Goal: Information Seeking & Learning: Learn about a topic

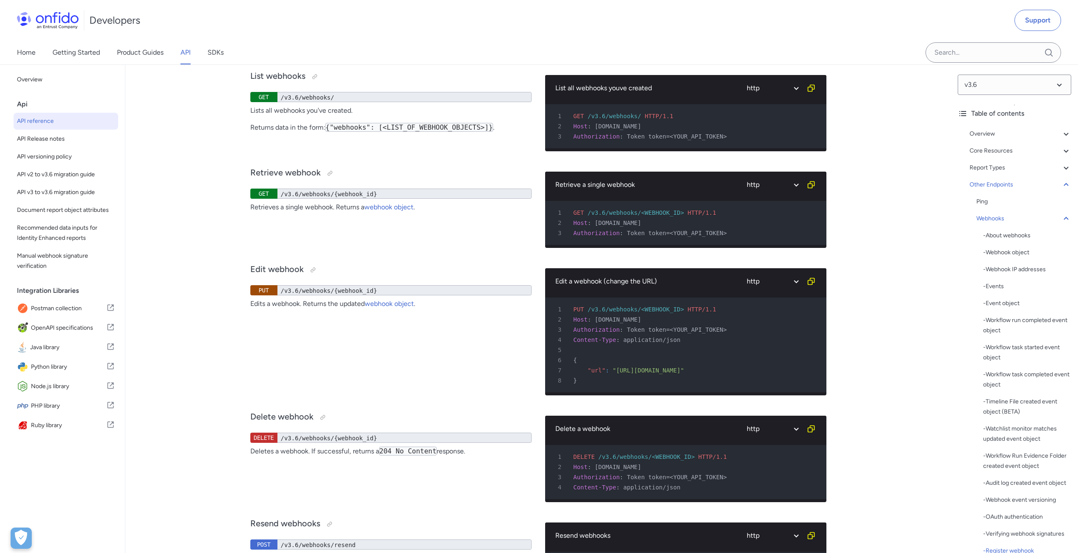
scroll to position [67514, 0]
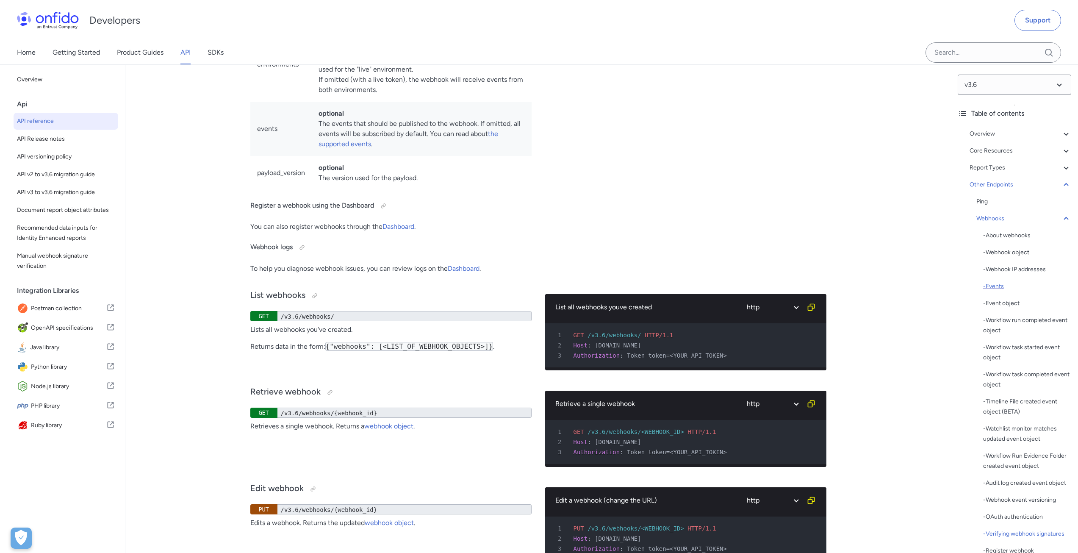
click at [1002, 285] on div "- Events" at bounding box center [1027, 286] width 88 height 10
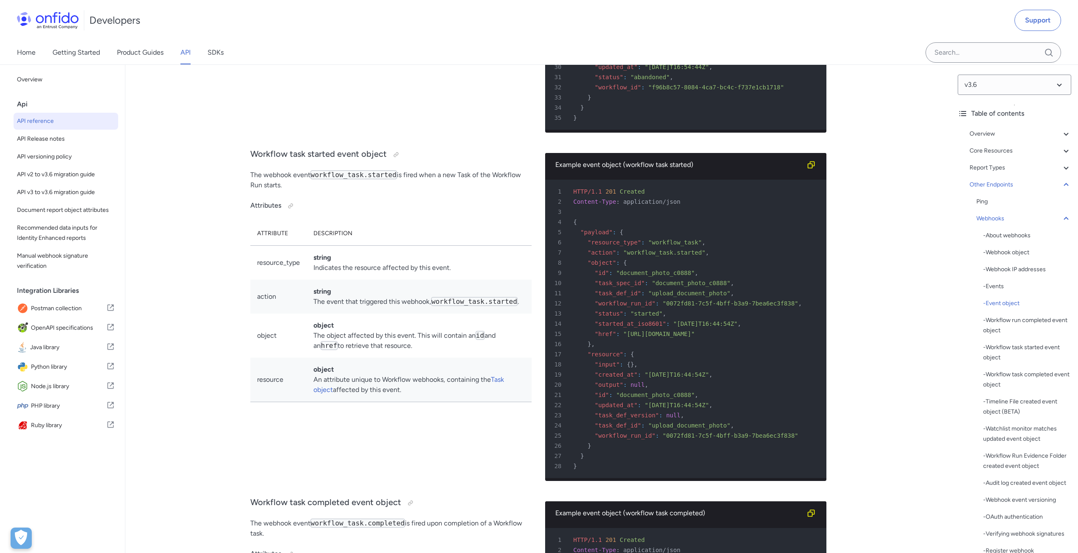
scroll to position [64439, 0]
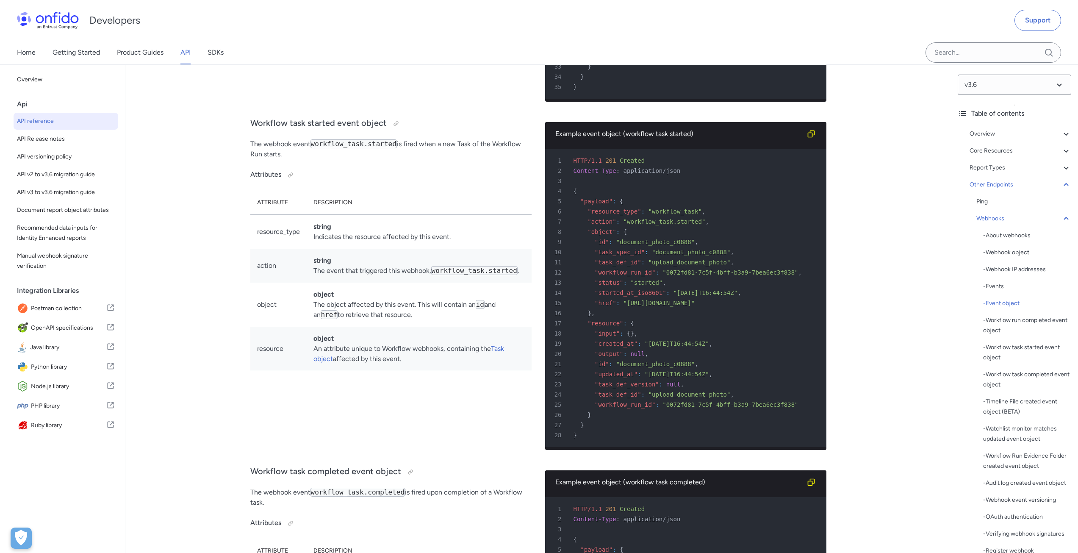
drag, startPoint x: 628, startPoint y: 335, endPoint x: 690, endPoint y: 338, distance: 61.5
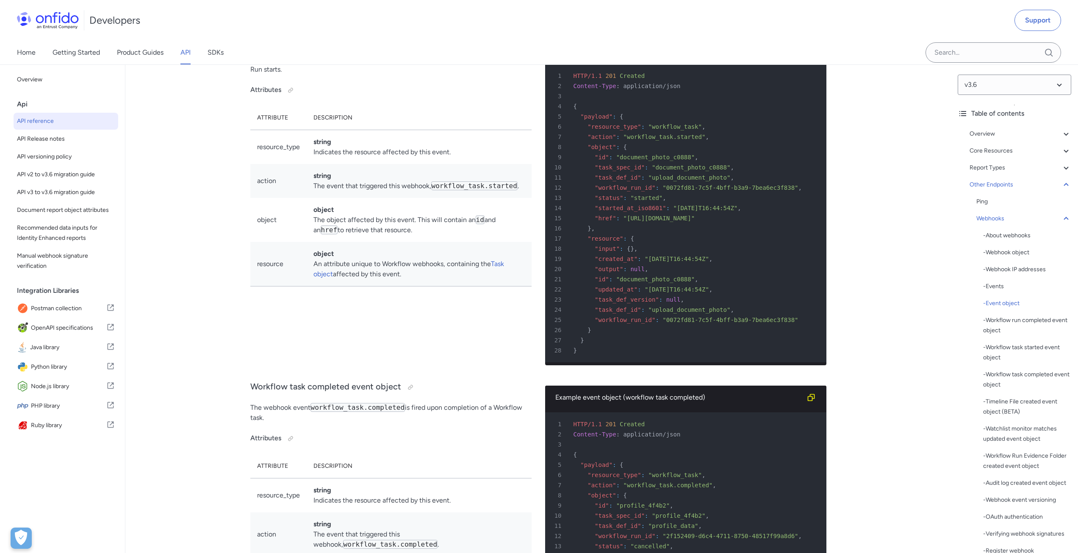
scroll to position [64566, 0]
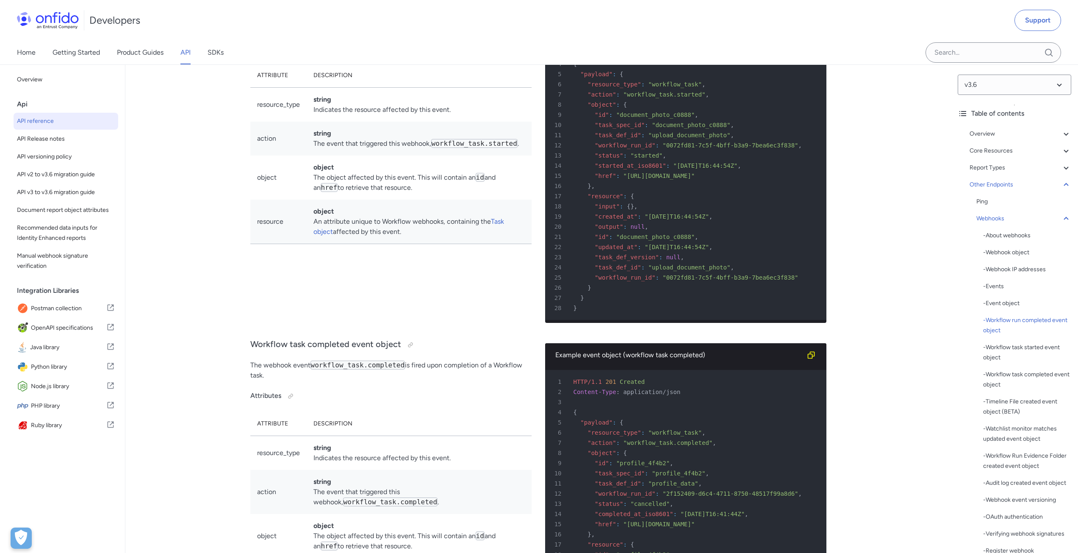
drag, startPoint x: 610, startPoint y: 228, endPoint x: 726, endPoint y: 231, distance: 115.7
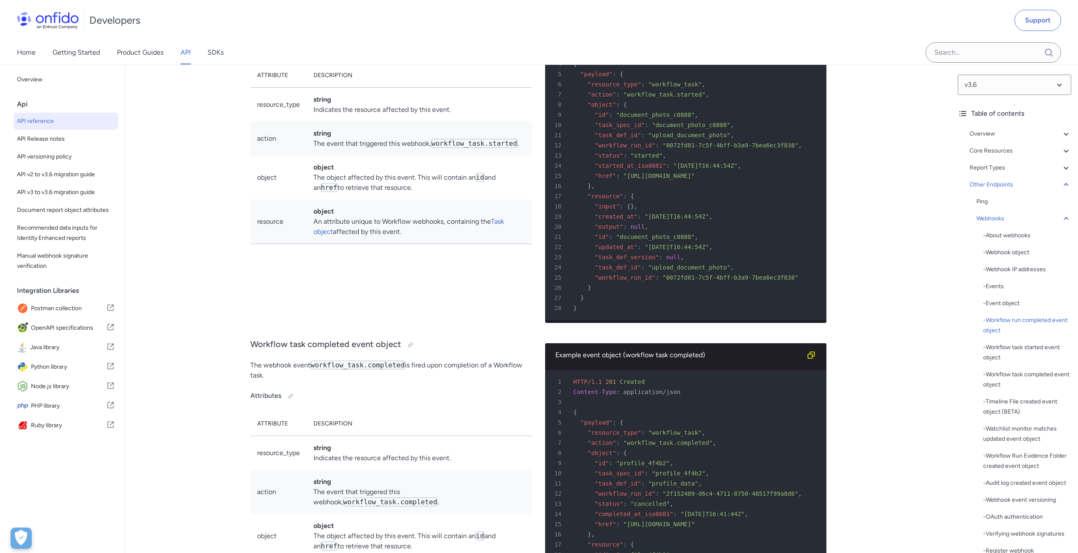
drag, startPoint x: 727, startPoint y: 228, endPoint x: 607, endPoint y: 229, distance: 120.3
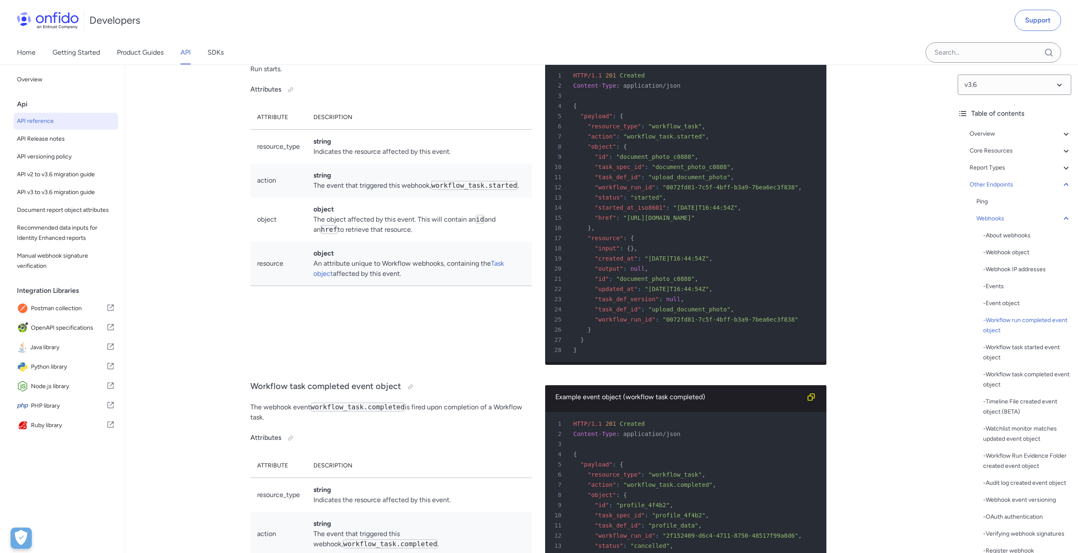
scroll to position [64523, 0]
drag, startPoint x: 577, startPoint y: 541, endPoint x: 550, endPoint y: 186, distance: 356.0
copy pre "HTTP/1.1 201 Created 2 Content-Type : application/json 3 4 { 5 "payload" : { 6 …"
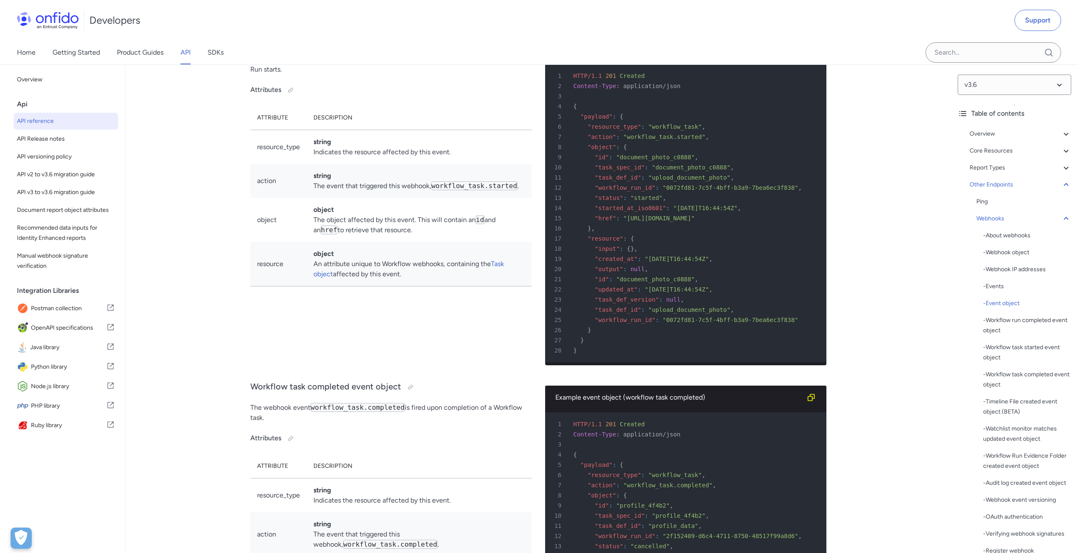
drag, startPoint x: 609, startPoint y: 271, endPoint x: 726, endPoint y: 273, distance: 116.5
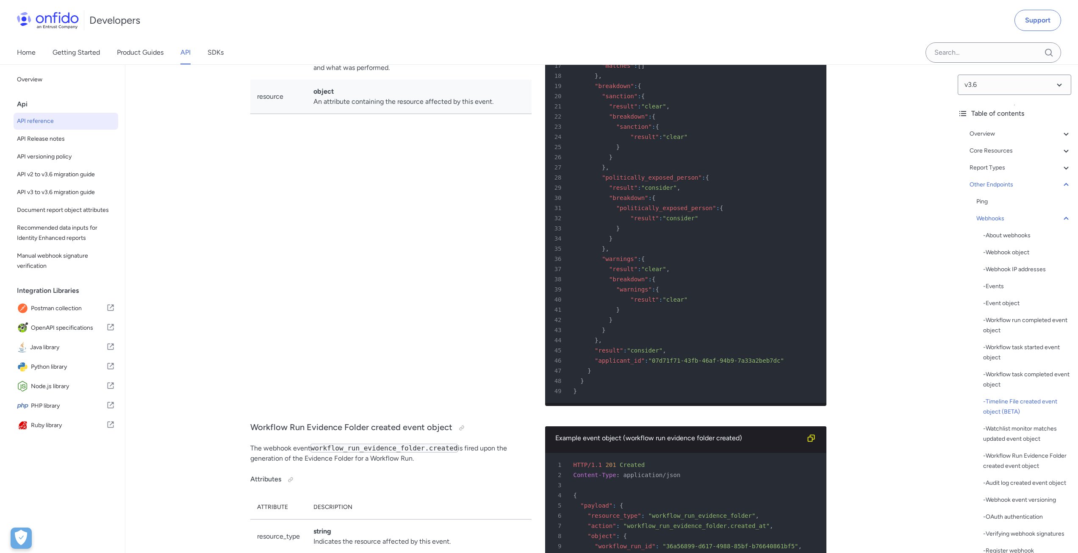
scroll to position [65964, 0]
